Goal: Information Seeking & Learning: Learn about a topic

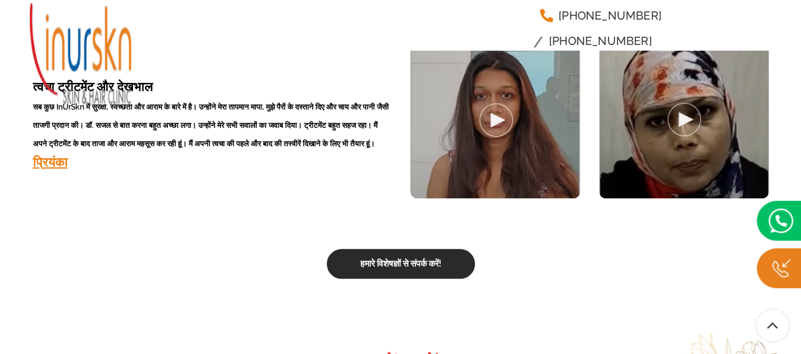
scroll to position [2723, 0]
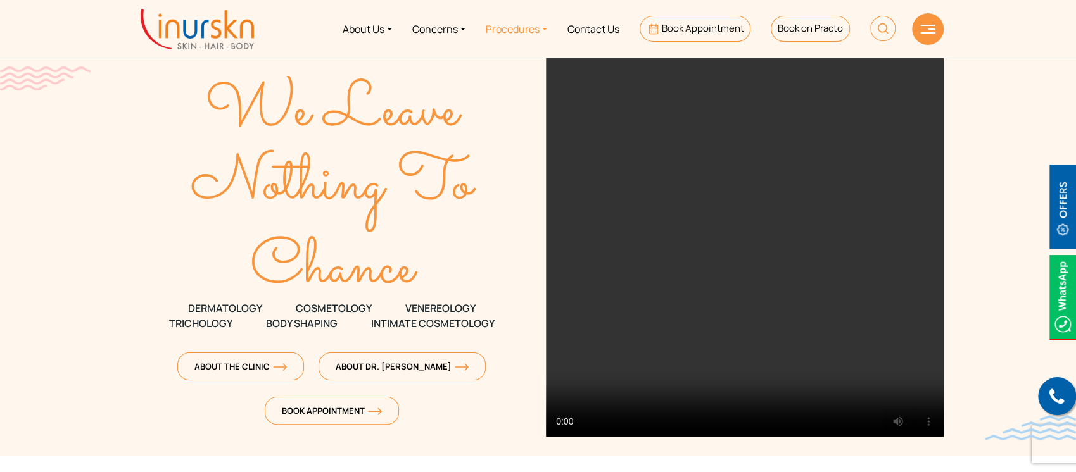
click at [535, 25] on link "Procedures" at bounding box center [516, 28] width 82 height 47
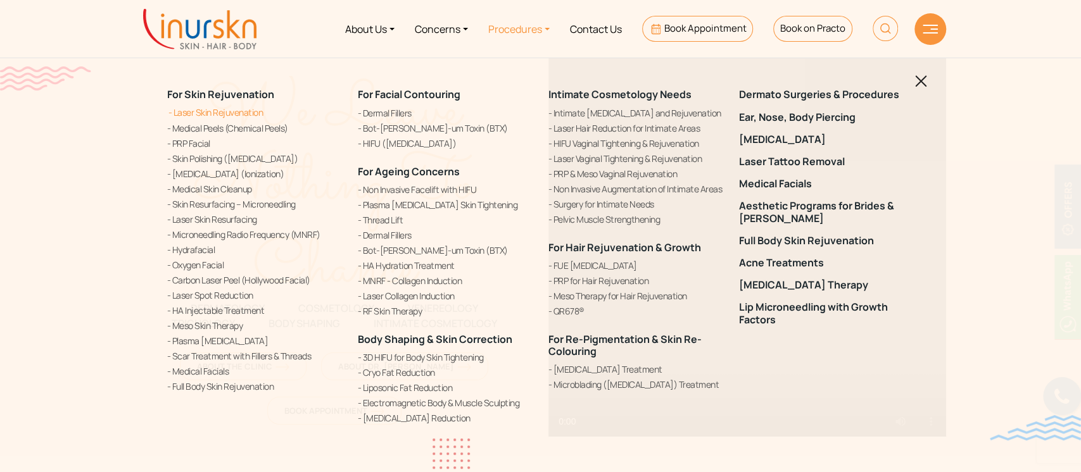
click at [216, 110] on link "Laser Skin Rejuvenation" at bounding box center [254, 112] width 175 height 13
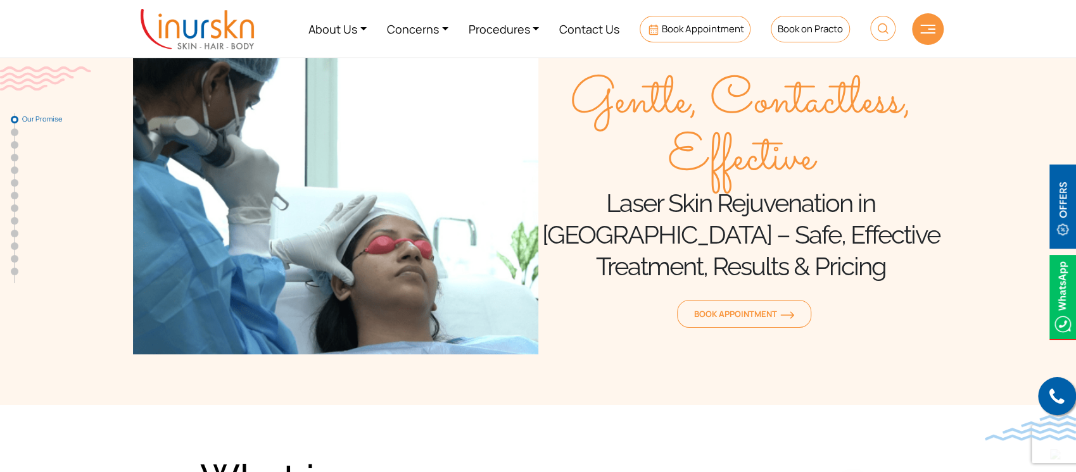
scroll to position [253, 0]
